Goal: Task Accomplishment & Management: Use online tool/utility

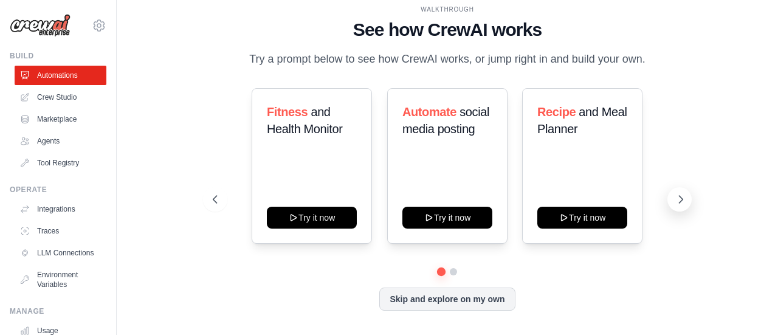
click at [676, 193] on icon at bounding box center [681, 199] width 12 height 12
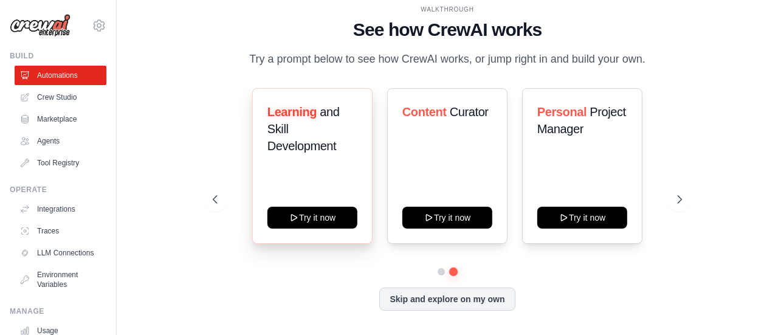
click at [324, 156] on div "Learning and Skill Development" at bounding box center [312, 133] width 90 height 61
click at [215, 198] on icon at bounding box center [214, 199] width 12 height 12
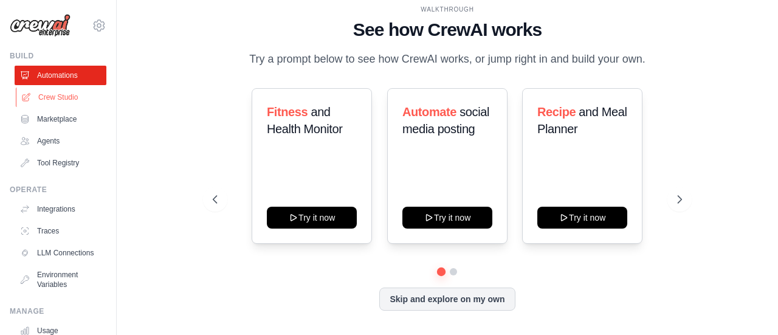
click at [63, 88] on link "Crew Studio" at bounding box center [62, 97] width 92 height 19
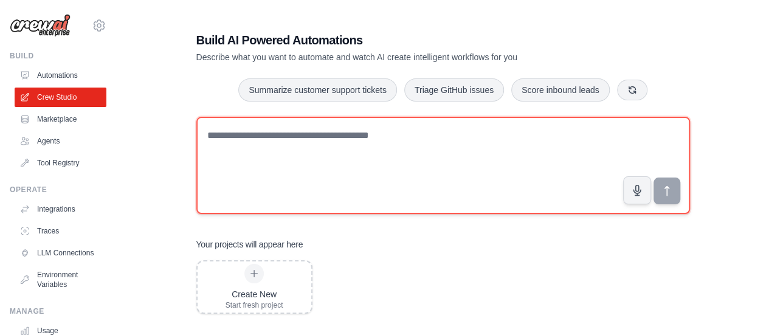
click at [341, 153] on textarea at bounding box center [443, 165] width 494 height 97
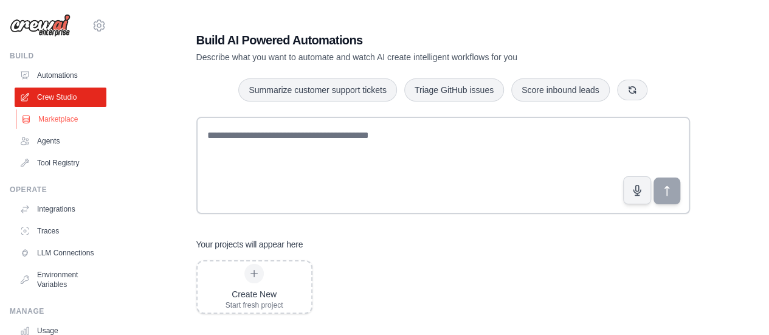
click at [61, 127] on link "Marketplace" at bounding box center [62, 118] width 92 height 19
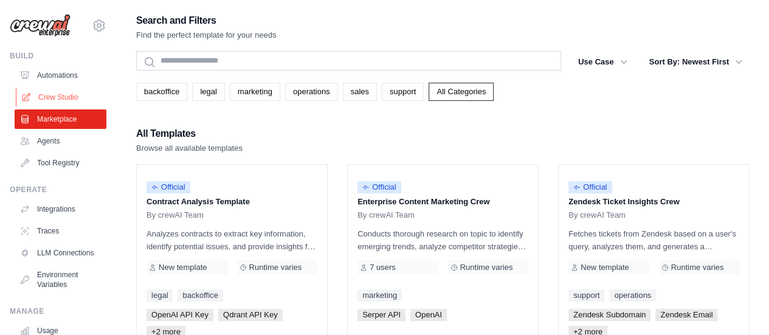
click at [68, 97] on link "Crew Studio" at bounding box center [62, 97] width 92 height 19
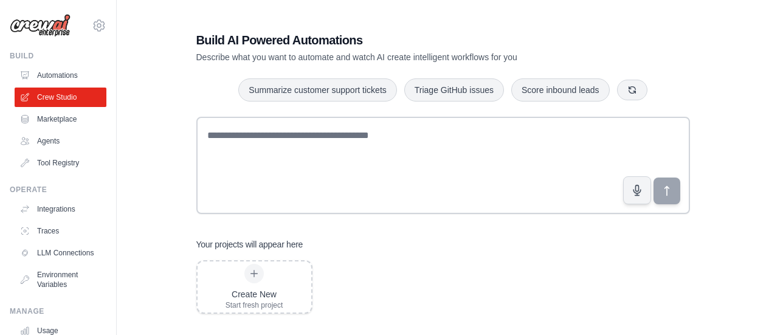
click at [271, 139] on textarea at bounding box center [443, 165] width 494 height 97
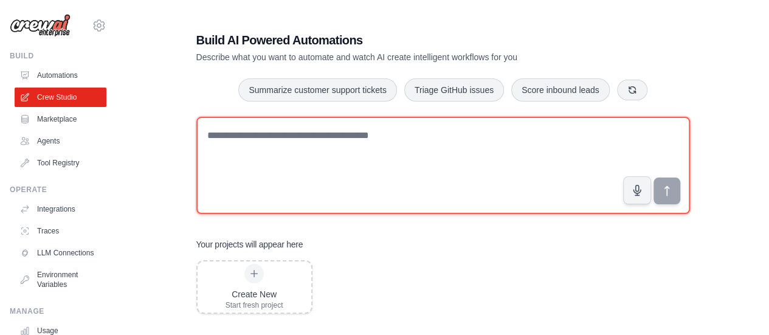
click at [371, 166] on textarea at bounding box center [443, 165] width 494 height 97
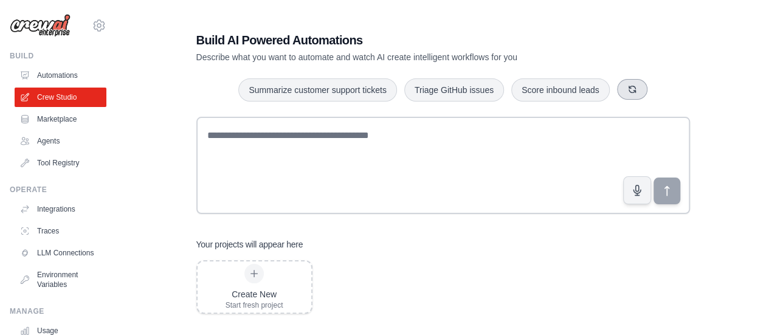
click at [625, 86] on button "button" at bounding box center [632, 89] width 30 height 21
click at [632, 87] on button "button" at bounding box center [641, 89] width 30 height 21
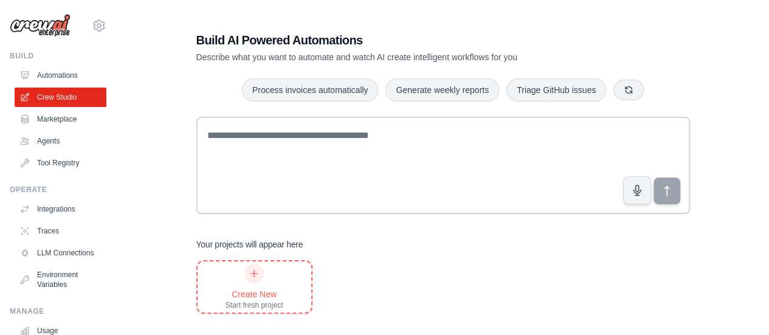
click at [263, 286] on div "Create New Start fresh project" at bounding box center [255, 287] width 58 height 46
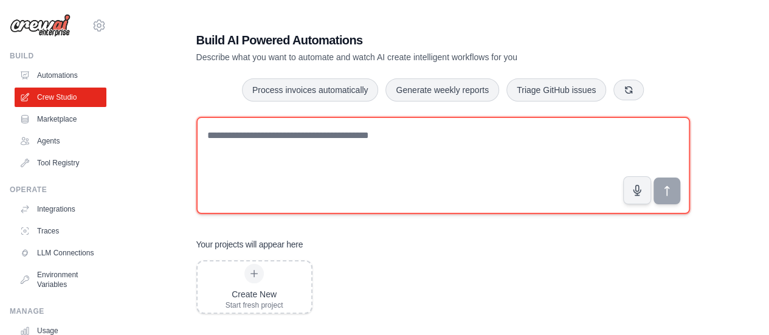
click at [287, 137] on textarea at bounding box center [443, 165] width 494 height 97
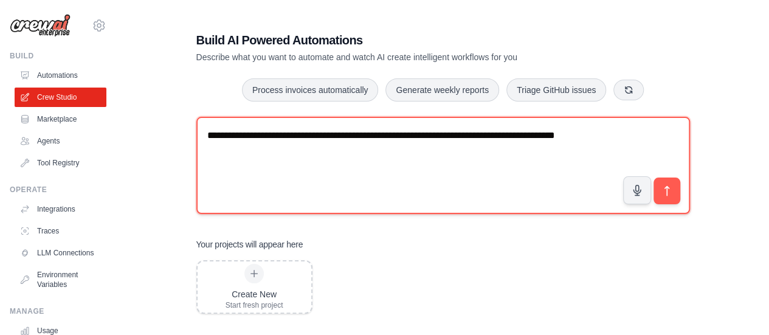
type textarea "**********"
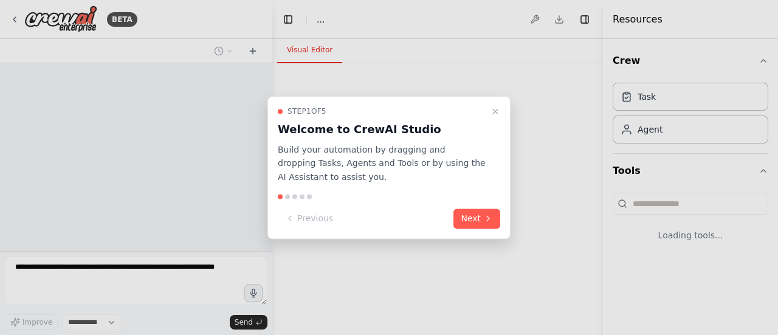
select select "****"
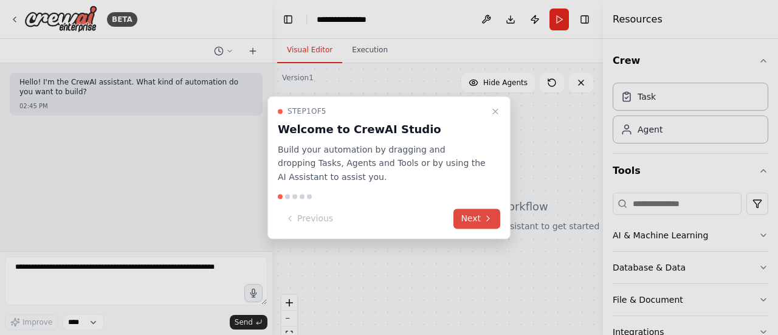
click at [476, 214] on button "Next" at bounding box center [477, 219] width 47 height 20
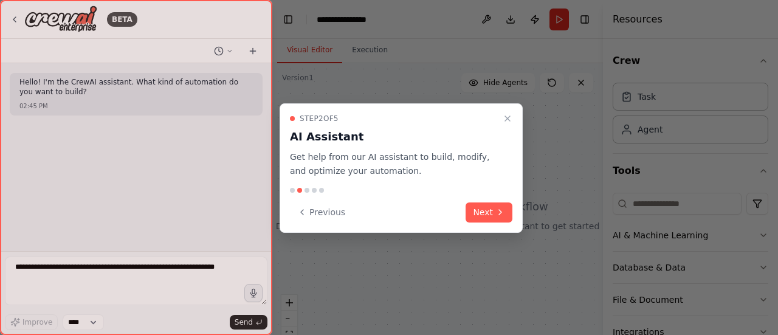
click at [476, 214] on button "Next" at bounding box center [489, 213] width 47 height 20
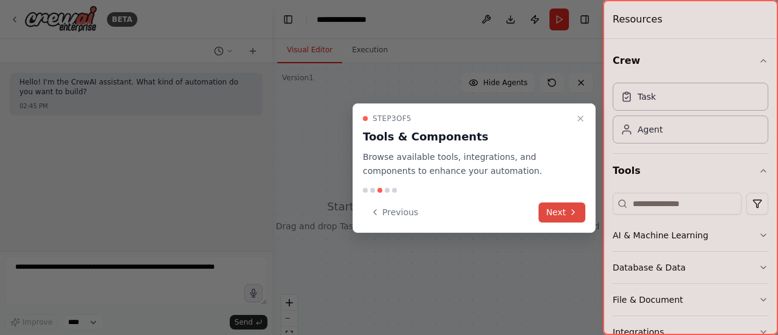
click at [568, 213] on button "Next" at bounding box center [562, 213] width 47 height 20
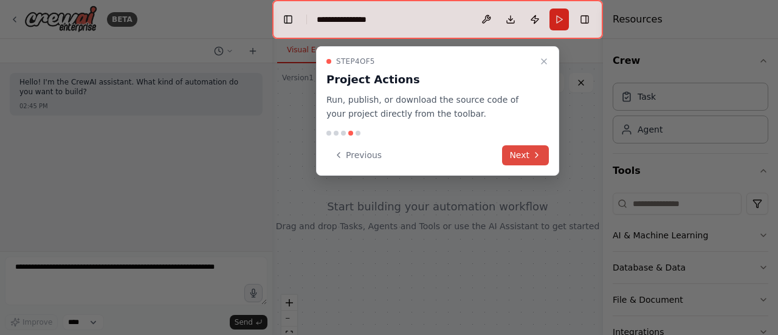
click at [537, 153] on icon at bounding box center [537, 155] width 2 height 5
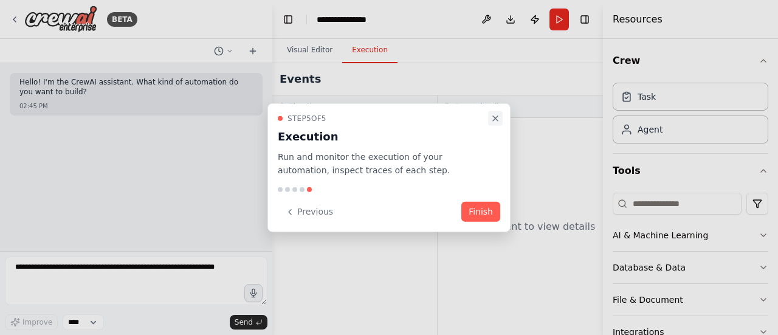
click at [497, 122] on icon "Close walkthrough" at bounding box center [496, 118] width 10 height 10
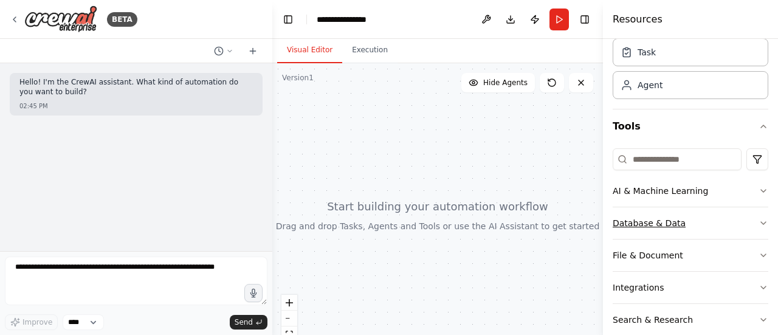
scroll to position [95, 0]
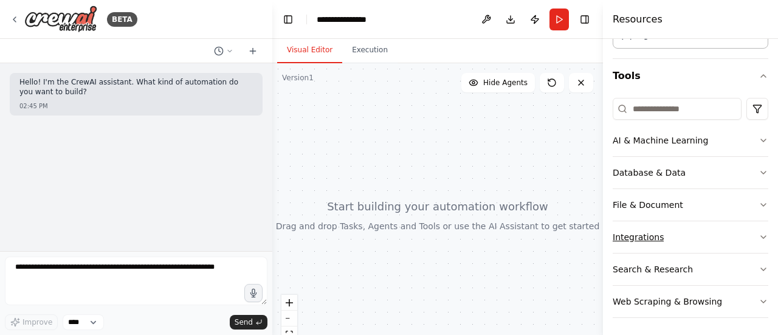
click at [759, 236] on icon "button" at bounding box center [764, 237] width 10 height 10
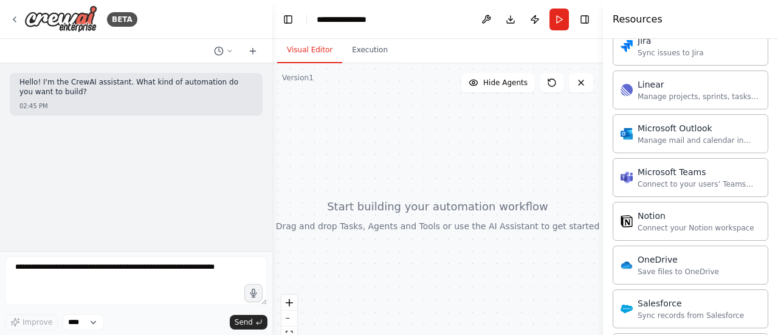
scroll to position [763, 0]
click at [709, 185] on div "Microsoft Teams Connect to your users’ Teams workspaces" at bounding box center [691, 177] width 156 height 39
click at [662, 179] on div "Connect to your users’ Teams workspaces" at bounding box center [699, 184] width 123 height 10
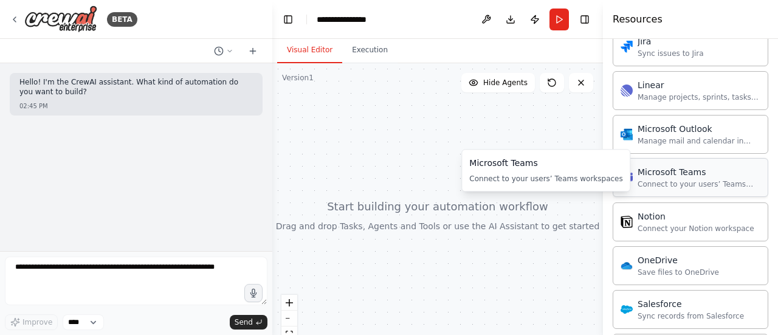
click at [660, 179] on div "Connect to your users’ Teams workspaces" at bounding box center [699, 184] width 123 height 10
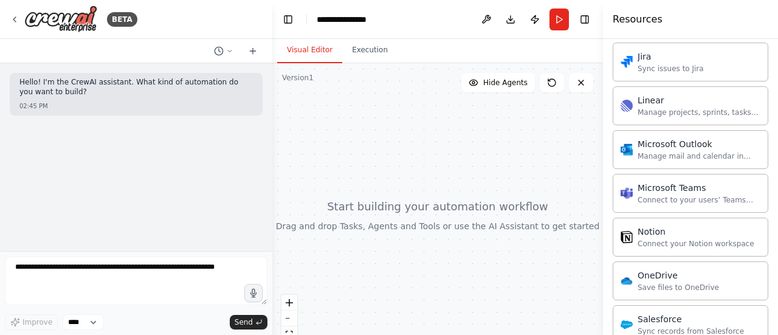
scroll to position [749, 0]
click at [555, 85] on icon at bounding box center [552, 82] width 7 height 7
click at [585, 91] on button at bounding box center [581, 82] width 24 height 19
click at [504, 89] on button "Hide Agents" at bounding box center [499, 82] width 74 height 19
click at [504, 89] on button "Show Agents" at bounding box center [497, 82] width 77 height 19
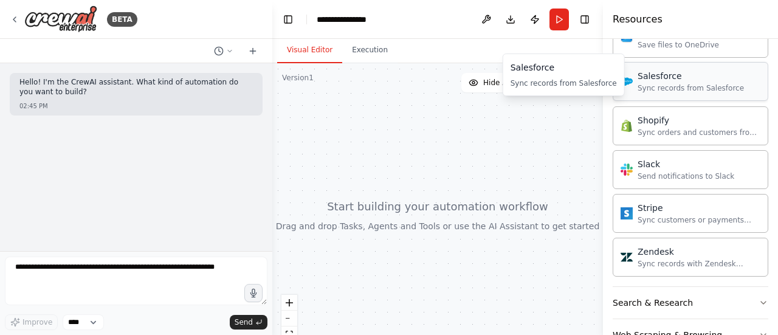
scroll to position [991, 0]
click at [680, 157] on div "Slack" at bounding box center [686, 163] width 97 height 12
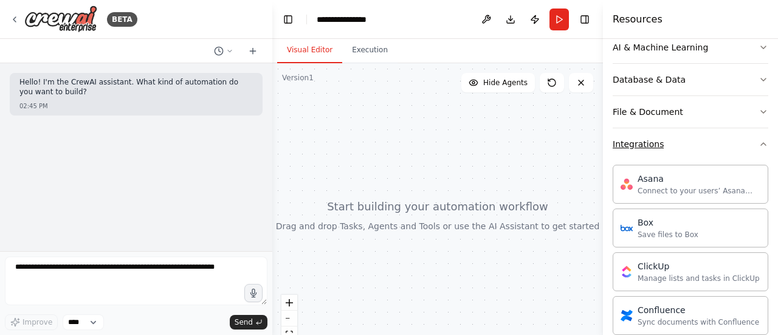
click at [693, 154] on button "Integrations" at bounding box center [691, 144] width 156 height 32
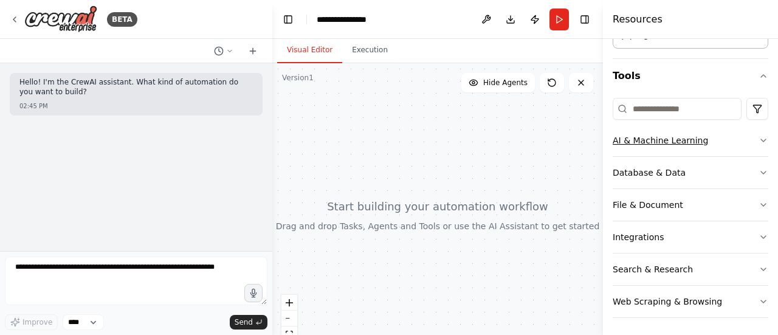
click at [679, 137] on div "AI & Machine Learning" at bounding box center [660, 140] width 95 height 12
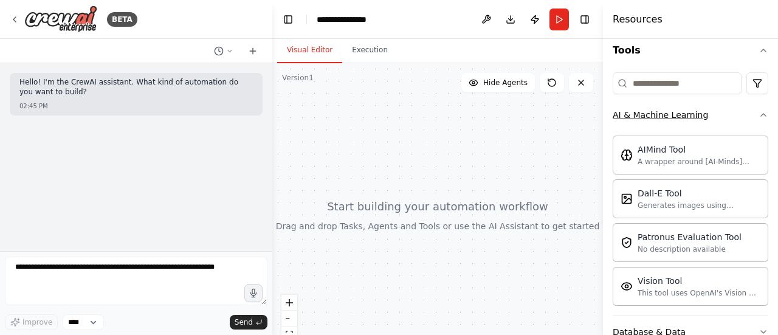
click at [689, 123] on button "AI & Machine Learning" at bounding box center [691, 115] width 156 height 32
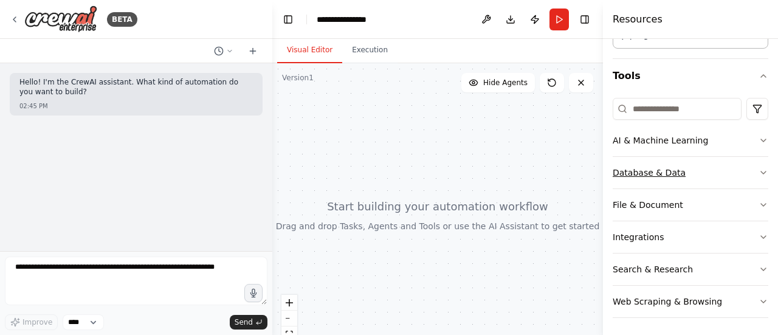
click at [669, 167] on div "Database & Data" at bounding box center [649, 173] width 73 height 12
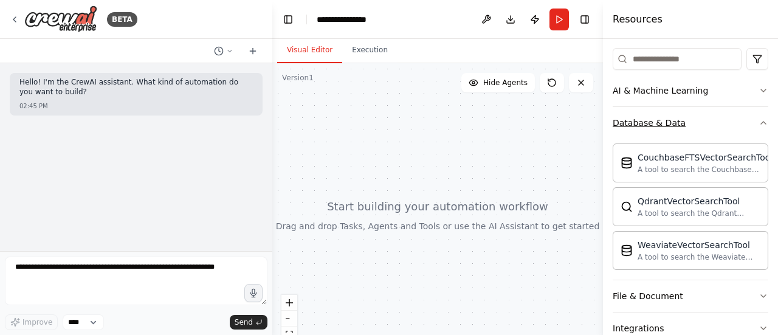
click at [670, 121] on div "Database & Data" at bounding box center [649, 123] width 73 height 12
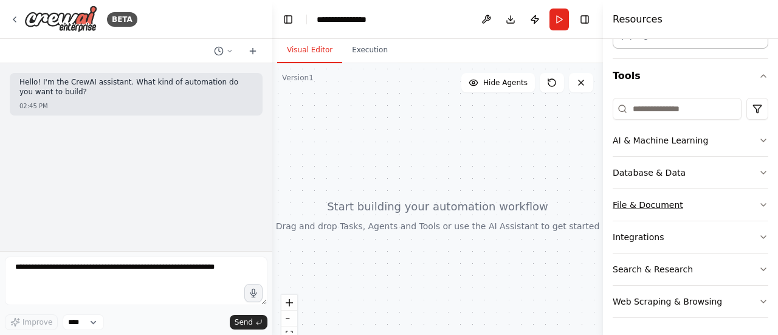
click at [674, 201] on div "File & Document" at bounding box center [648, 205] width 71 height 12
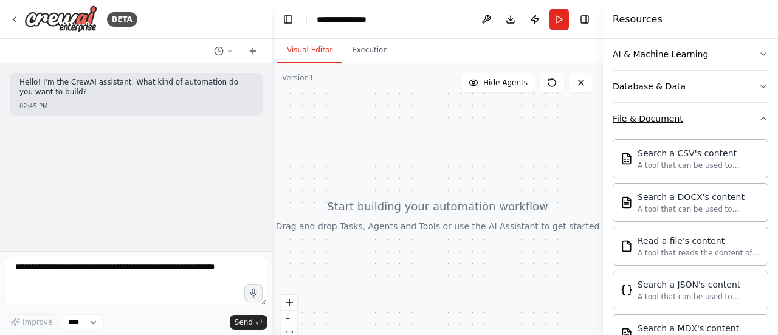
scroll to position [181, 0]
click at [696, 133] on button "File & Document" at bounding box center [691, 119] width 156 height 32
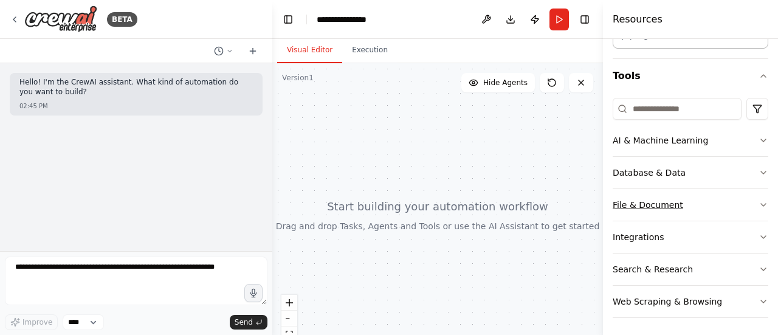
scroll to position [95, 0]
click at [673, 232] on button "Integrations" at bounding box center [691, 237] width 156 height 32
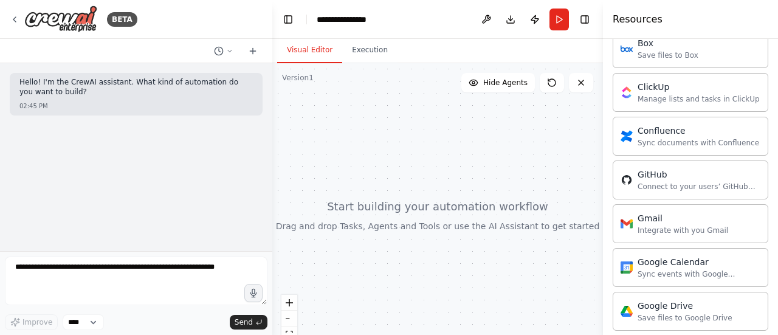
scroll to position [367, 0]
click at [686, 185] on div "Connect to your users’ GitHub accounts" at bounding box center [699, 186] width 123 height 10
click at [672, 181] on div "Connect to your users’ GitHub accounts" at bounding box center [699, 186] width 123 height 10
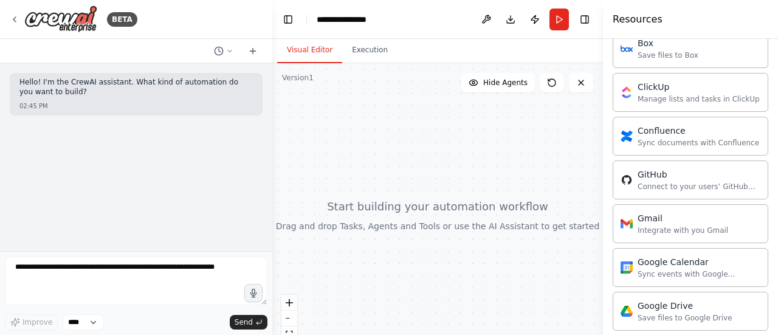
drag, startPoint x: 672, startPoint y: 181, endPoint x: 342, endPoint y: 170, distance: 329.8
click at [342, 170] on div at bounding box center [437, 215] width 331 height 304
click at [656, 219] on div "Gmail" at bounding box center [683, 218] width 91 height 12
click at [553, 83] on icon at bounding box center [552, 83] width 10 height 10
click at [590, 82] on button at bounding box center [581, 82] width 24 height 19
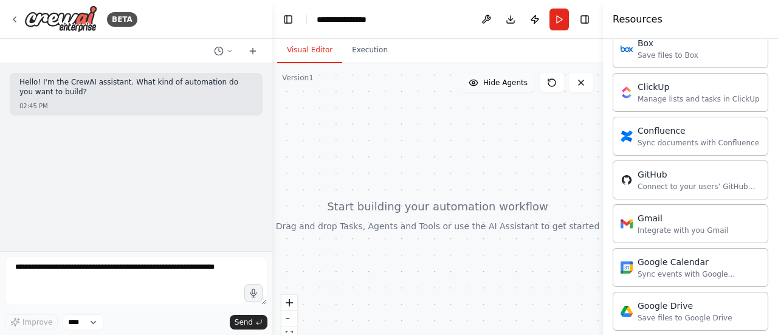
click at [508, 86] on span "Hide Agents" at bounding box center [505, 83] width 44 height 10
click at [508, 86] on span "Show Agents" at bounding box center [503, 83] width 47 height 10
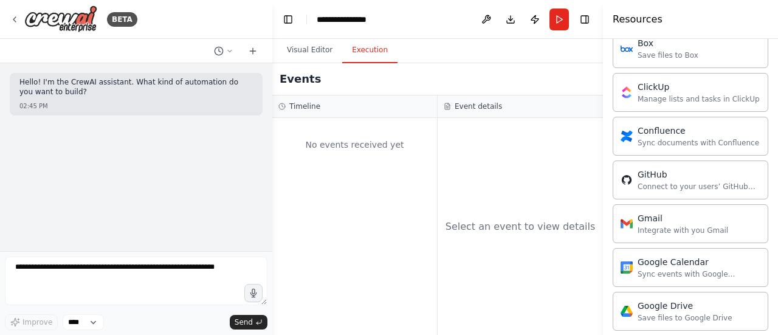
click at [375, 54] on button "Execution" at bounding box center [369, 51] width 55 height 26
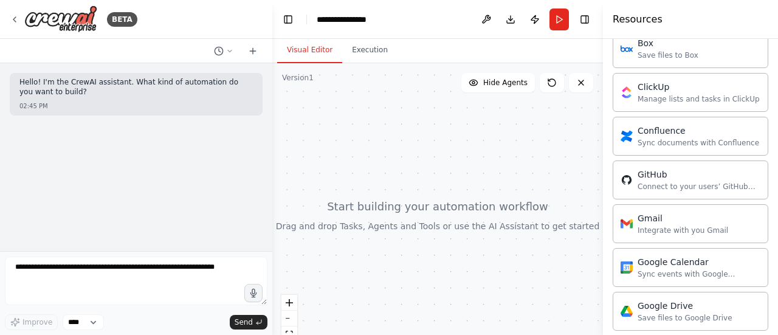
click at [311, 50] on button "Visual Editor" at bounding box center [309, 51] width 65 height 26
click at [555, 20] on button "Run" at bounding box center [559, 20] width 19 height 22
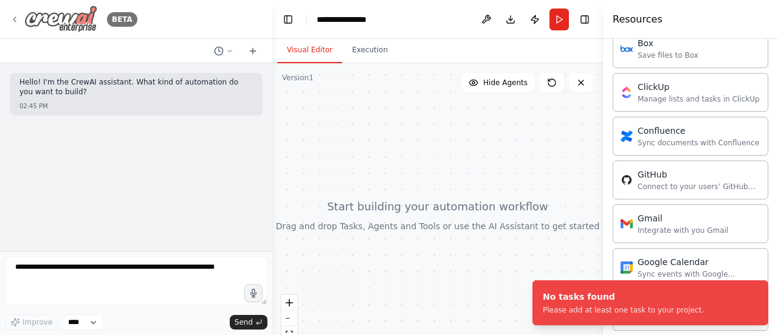
click at [15, 29] on div "BETA" at bounding box center [74, 18] width 128 height 27
